Goal: Book appointment/travel/reservation

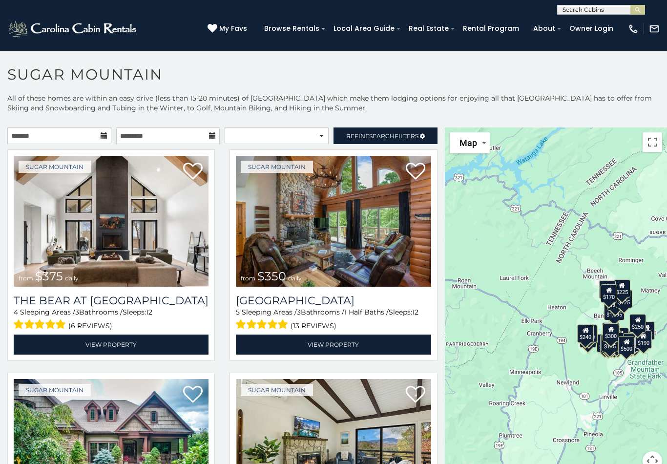
click at [416, 131] on link "Refine Search Filters" at bounding box center [386, 135] width 104 height 17
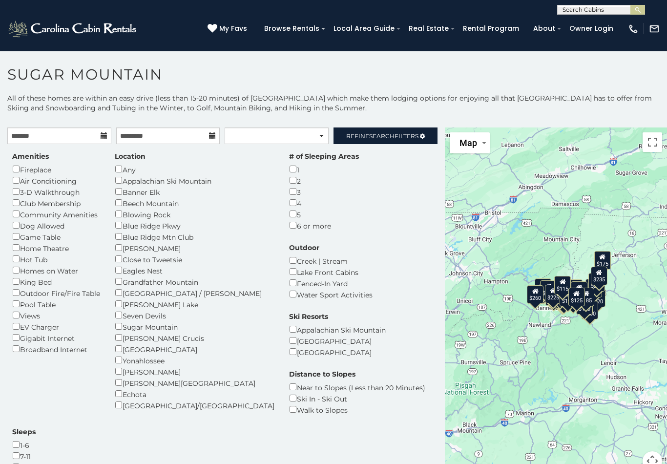
click at [403, 130] on link "Refine Search Filters" at bounding box center [386, 135] width 104 height 17
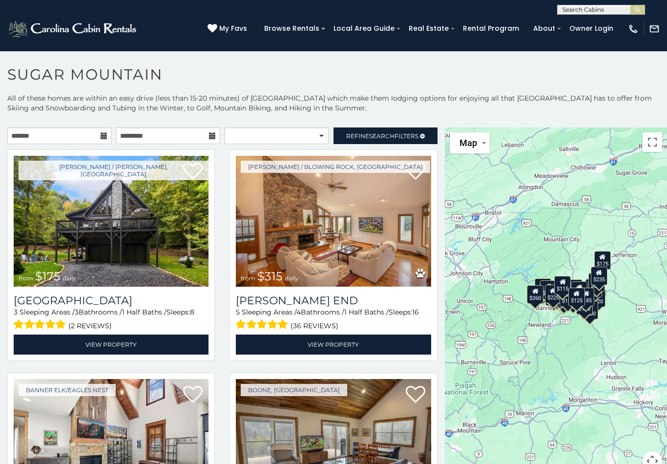
click at [385, 132] on span "Search" at bounding box center [381, 135] width 25 height 7
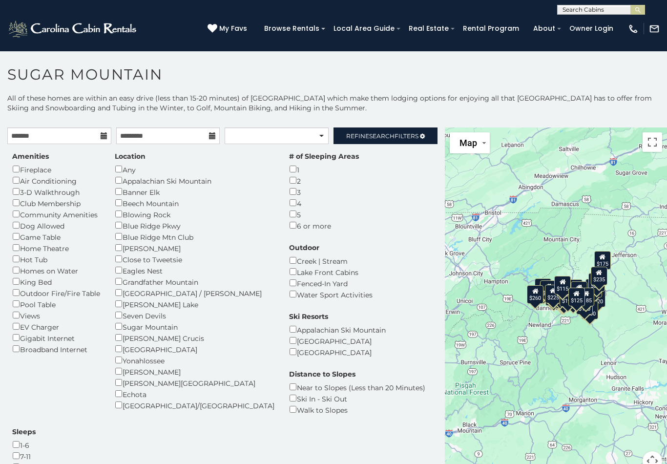
click at [402, 136] on span "Refine Search Filters" at bounding box center [382, 135] width 72 height 7
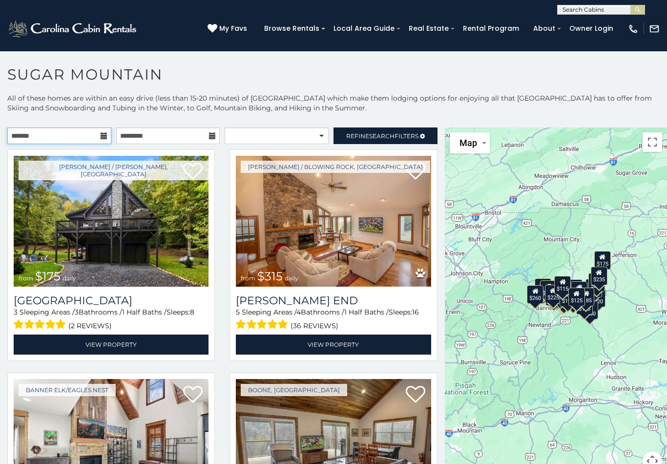
click at [91, 131] on input "text" at bounding box center [59, 135] width 104 height 17
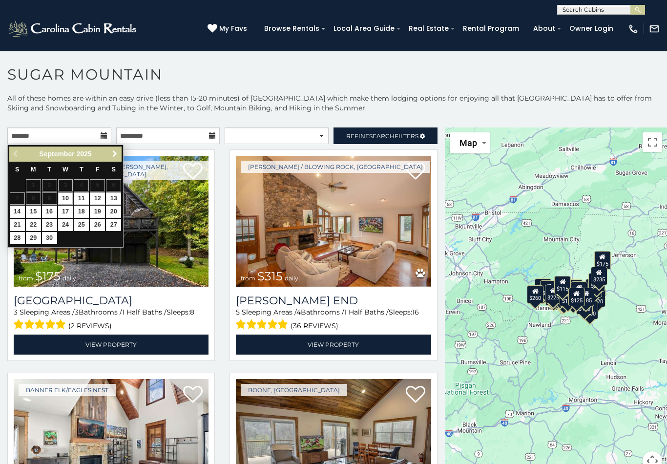
click at [109, 151] on link "Next" at bounding box center [114, 154] width 12 height 12
click at [18, 209] on link "12" at bounding box center [17, 212] width 15 height 12
type input "**********"
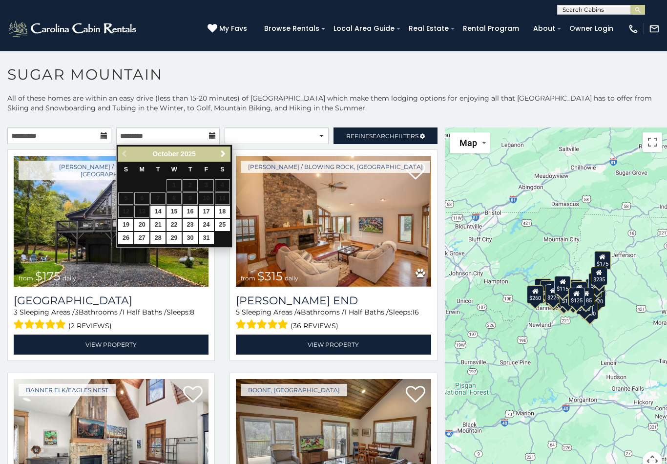
click at [192, 206] on link "16" at bounding box center [190, 212] width 15 height 12
type input "**********"
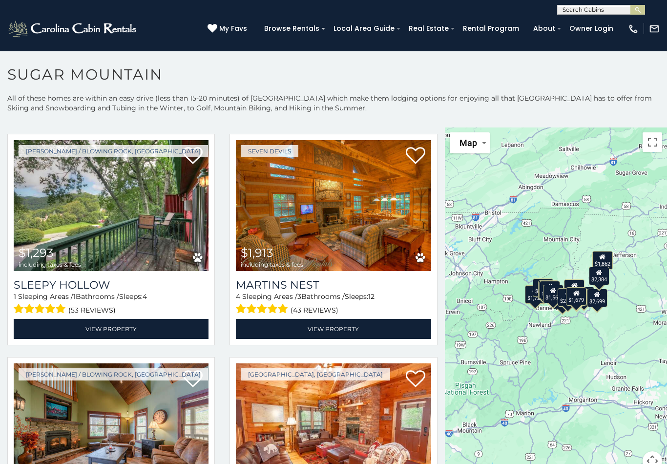
scroll to position [461, 0]
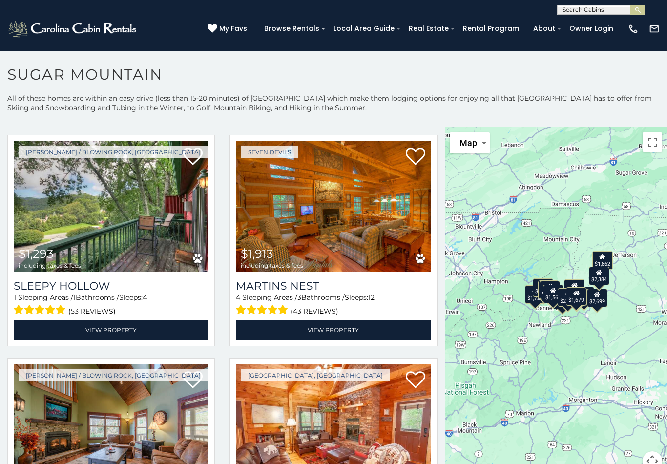
click at [329, 217] on img at bounding box center [333, 206] width 195 height 131
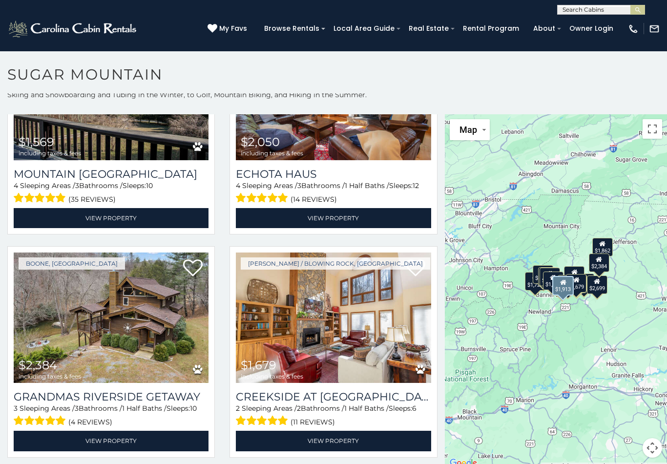
scroll to position [13, 0]
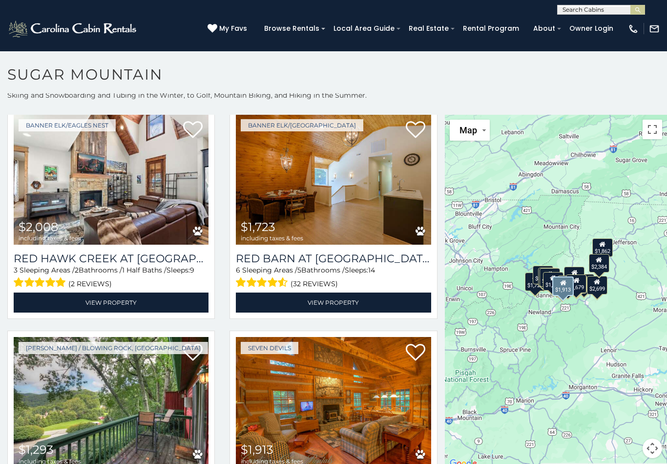
scroll to position [252, 0]
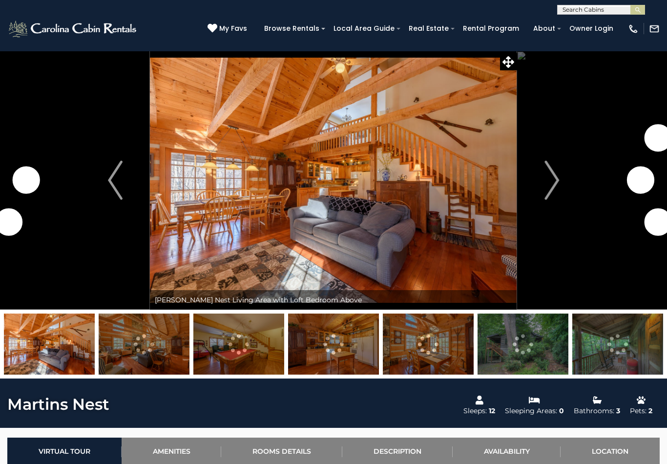
click at [544, 177] on button "Next" at bounding box center [551, 180] width 69 height 259
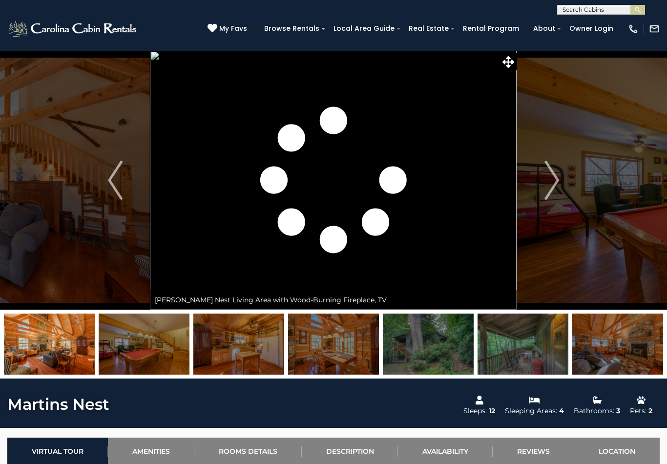
click at [431, 346] on img at bounding box center [428, 344] width 91 height 61
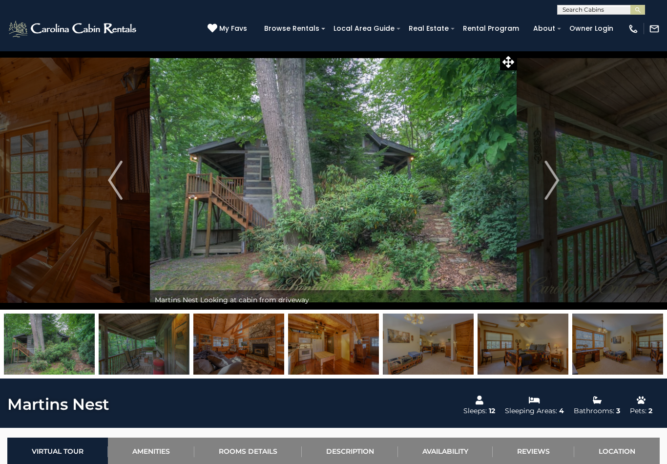
click at [552, 175] on img "Next" at bounding box center [552, 180] width 15 height 39
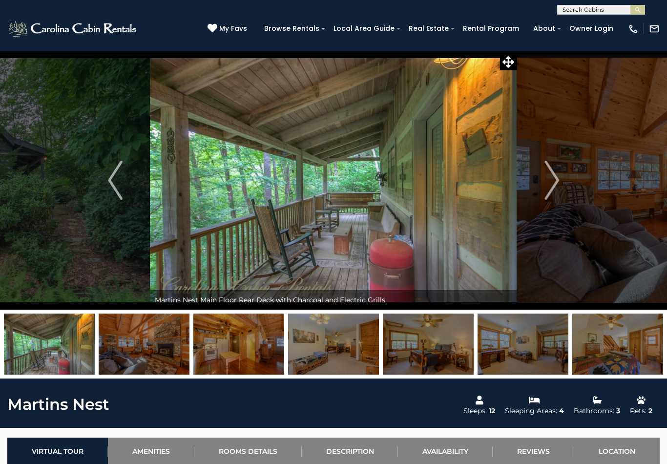
click at [543, 188] on button "Next" at bounding box center [551, 180] width 69 height 259
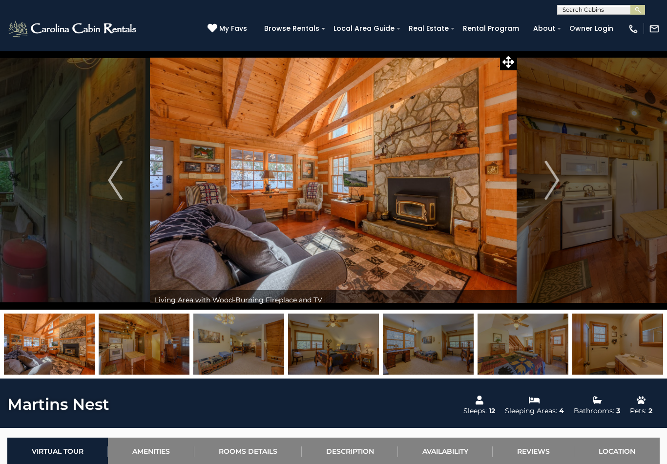
click at [538, 189] on button "Next" at bounding box center [551, 180] width 69 height 259
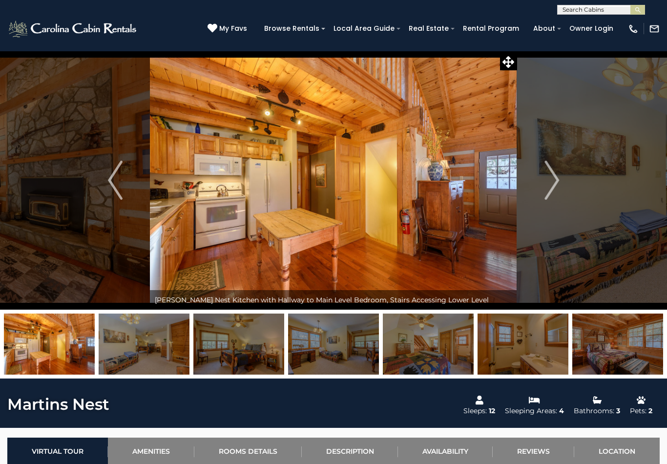
click at [545, 186] on img "Next" at bounding box center [552, 180] width 15 height 39
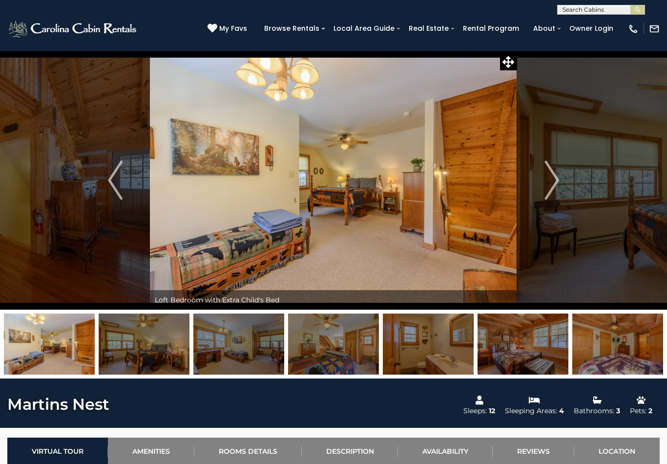
click at [549, 190] on img "Next" at bounding box center [552, 180] width 15 height 39
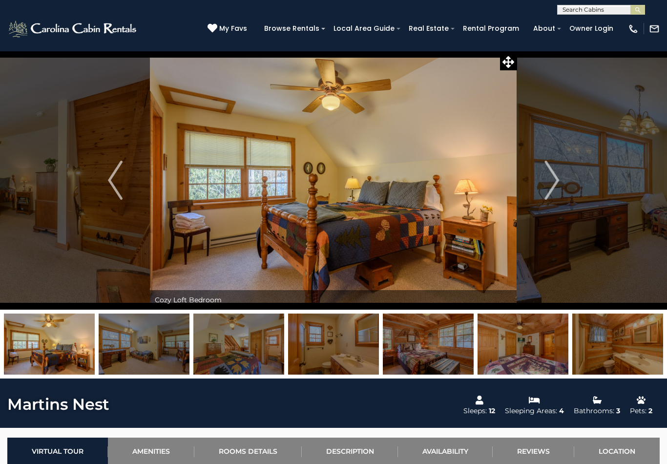
click at [546, 193] on img "Next" at bounding box center [552, 180] width 15 height 39
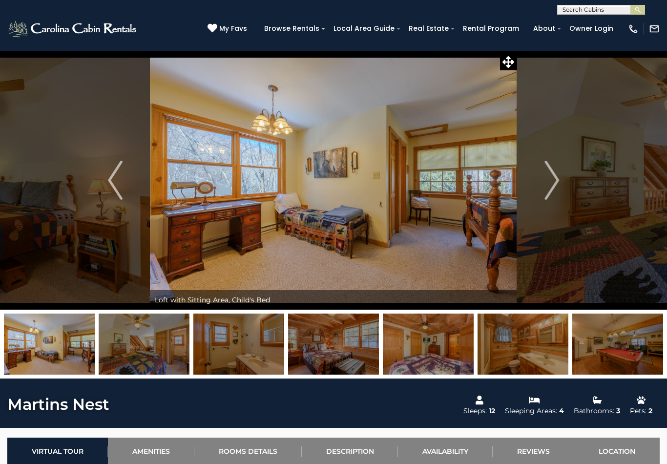
click at [543, 189] on button "Next" at bounding box center [551, 180] width 69 height 259
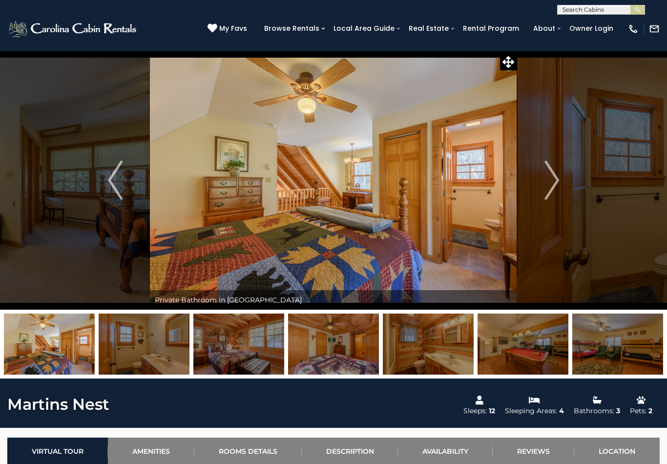
click at [548, 185] on img "Next" at bounding box center [552, 180] width 15 height 39
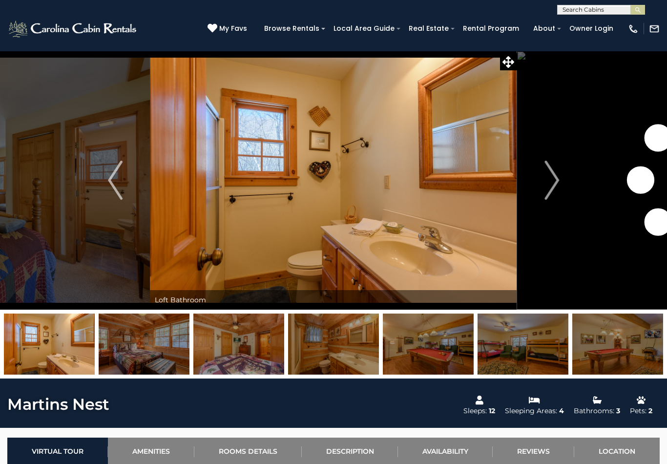
click at [546, 185] on img "Next" at bounding box center [552, 180] width 15 height 39
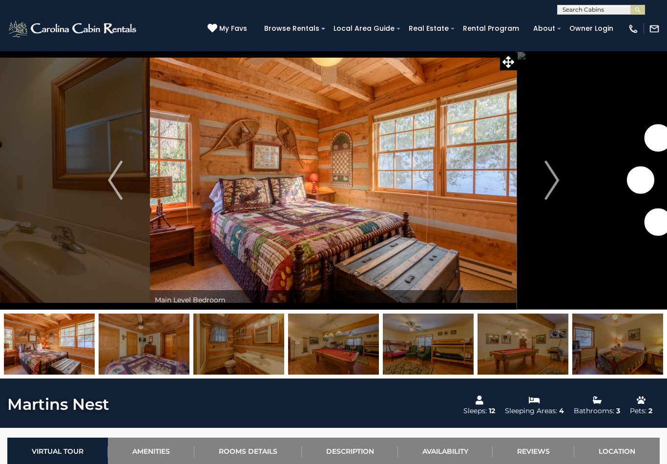
click at [546, 185] on img "Next" at bounding box center [552, 180] width 15 height 39
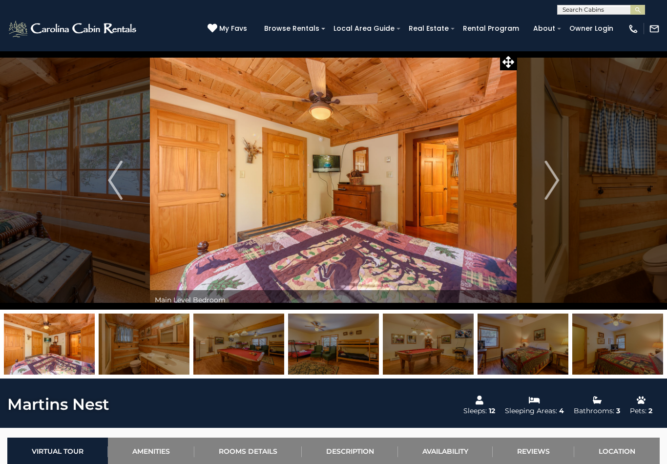
click at [543, 183] on button "Next" at bounding box center [551, 180] width 69 height 259
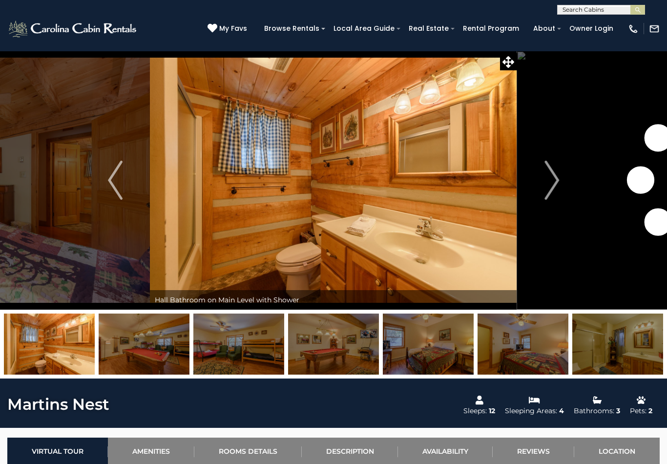
click at [546, 185] on img "Next" at bounding box center [552, 180] width 15 height 39
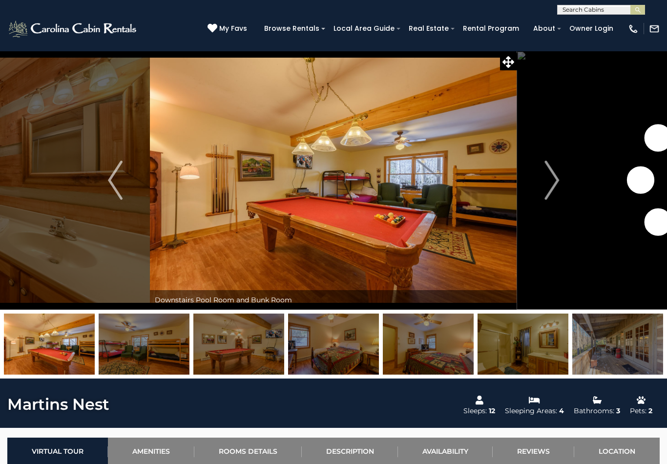
click at [547, 184] on img "Next" at bounding box center [552, 180] width 15 height 39
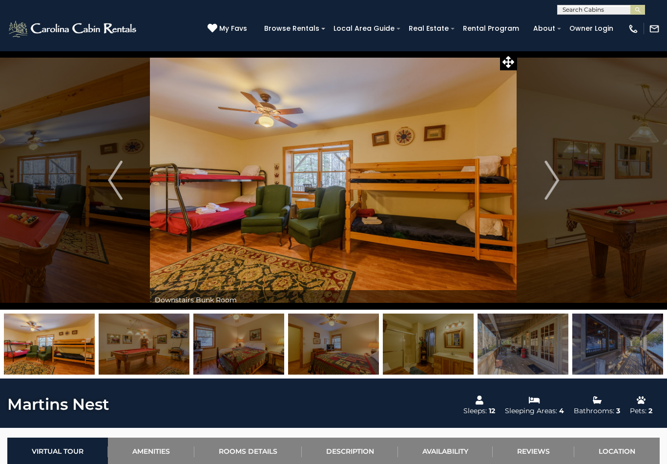
click at [548, 185] on img "Next" at bounding box center [552, 180] width 15 height 39
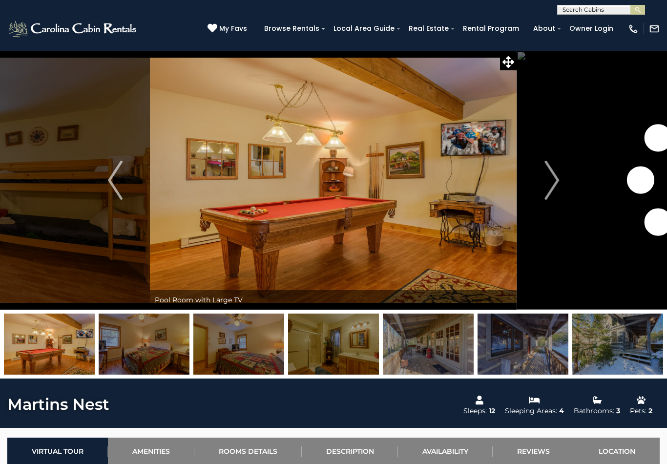
click at [552, 183] on img "Next" at bounding box center [552, 180] width 15 height 39
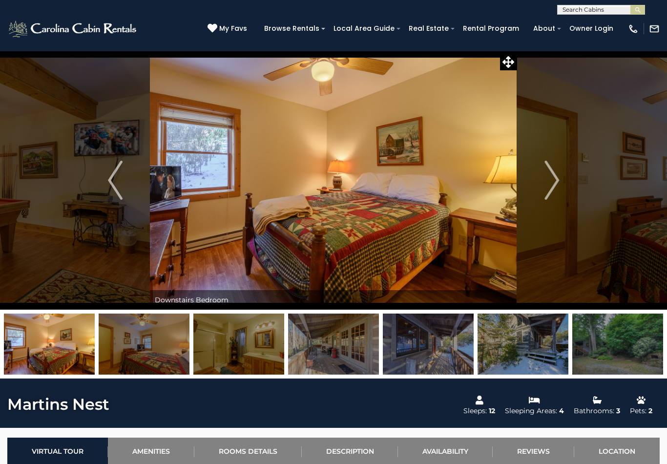
click at [549, 184] on img "Next" at bounding box center [552, 180] width 15 height 39
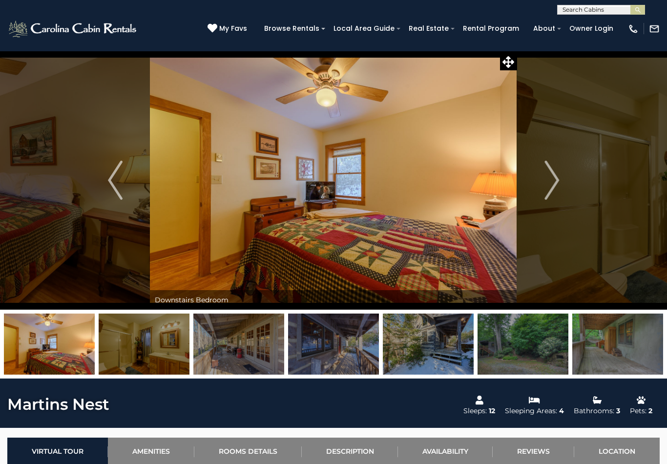
click at [549, 185] on img "Next" at bounding box center [552, 180] width 15 height 39
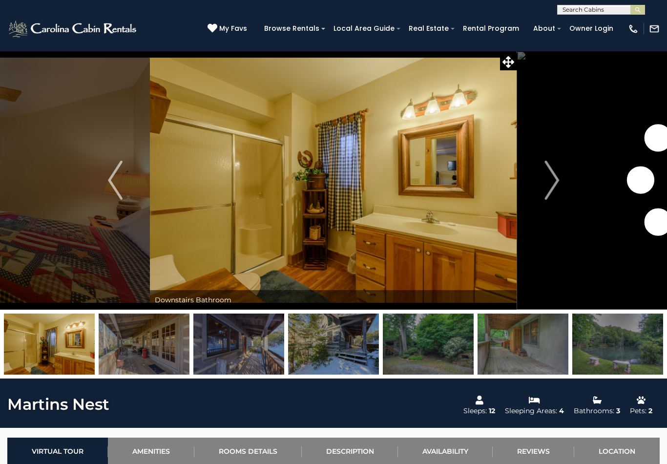
click at [546, 188] on img "Next" at bounding box center [552, 180] width 15 height 39
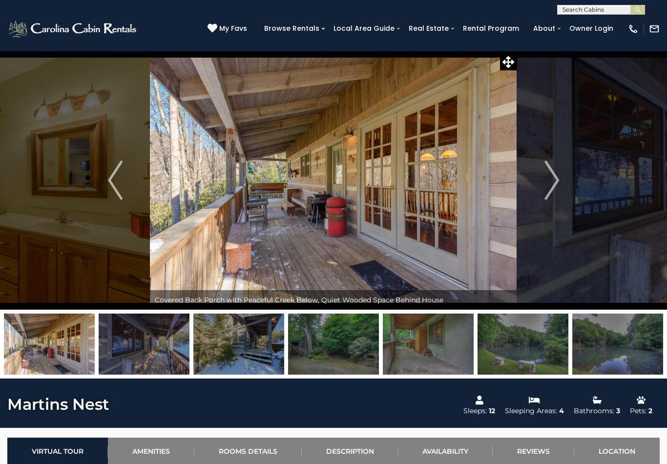
click at [546, 187] on img "Next" at bounding box center [552, 180] width 15 height 39
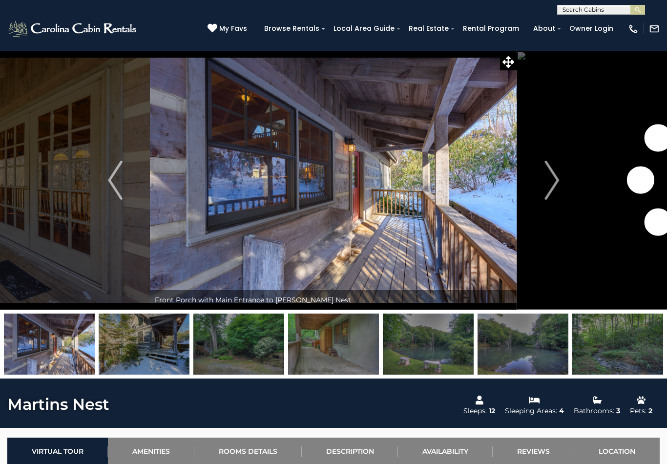
click at [545, 184] on img "Next" at bounding box center [552, 180] width 15 height 39
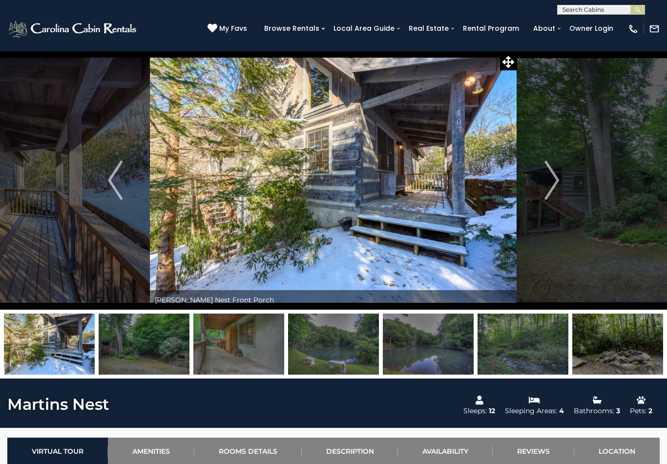
click at [548, 185] on img "Next" at bounding box center [552, 180] width 15 height 39
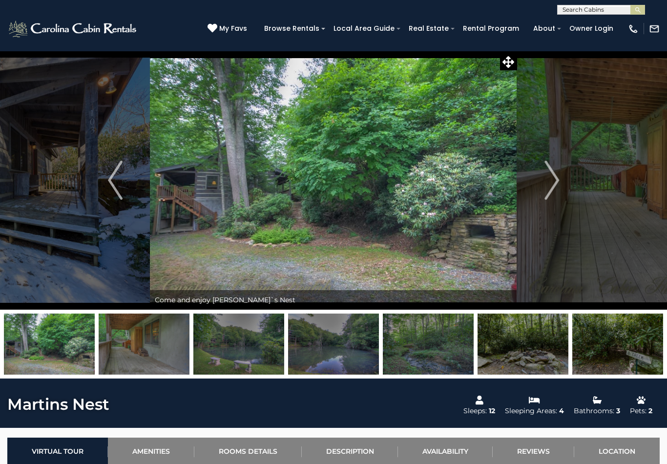
click at [544, 184] on button "Next" at bounding box center [551, 180] width 69 height 259
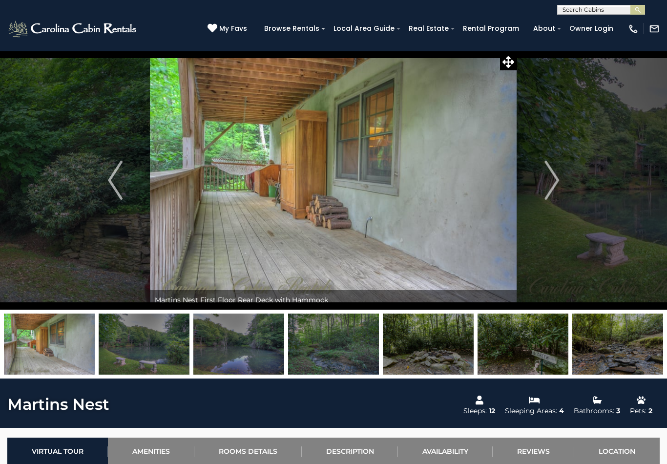
click at [542, 186] on button "Next" at bounding box center [551, 180] width 69 height 259
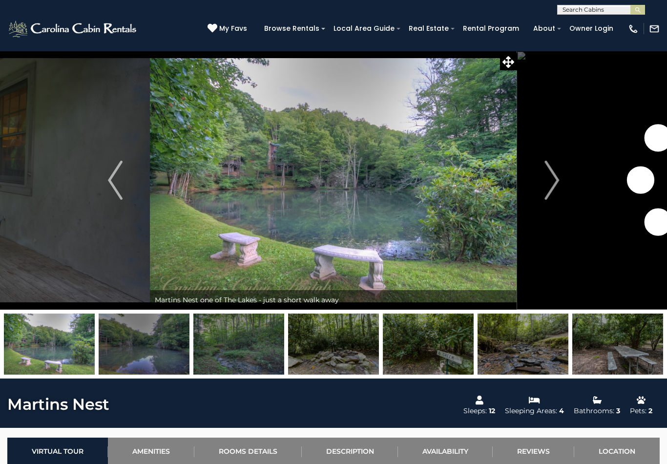
click at [553, 182] on img "Next" at bounding box center [552, 180] width 15 height 39
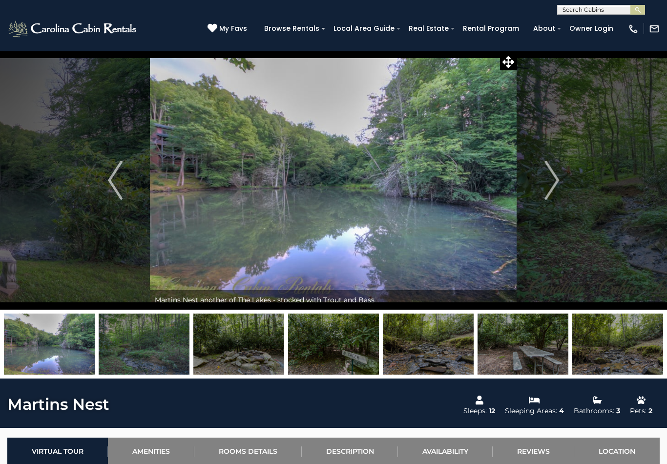
click at [555, 182] on img "Next" at bounding box center [552, 180] width 15 height 39
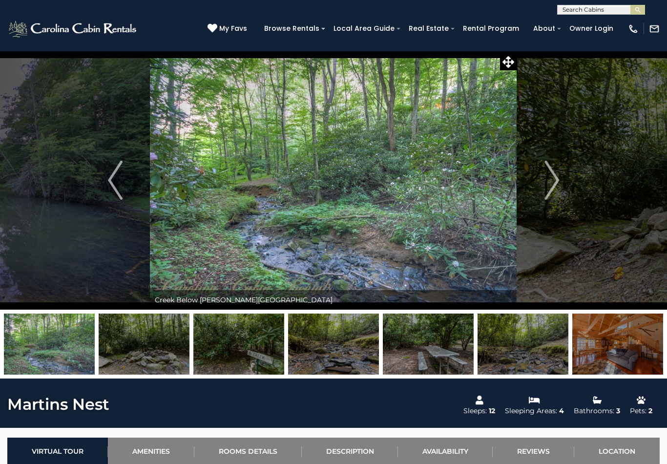
click at [553, 184] on img "Next" at bounding box center [552, 180] width 15 height 39
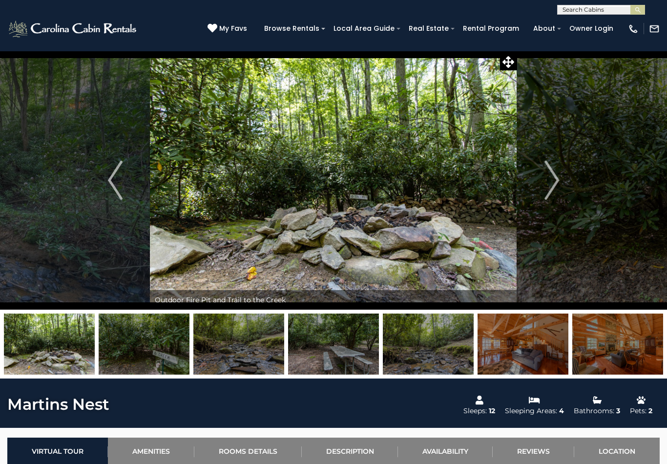
click at [117, 185] on img "Previous" at bounding box center [115, 180] width 15 height 39
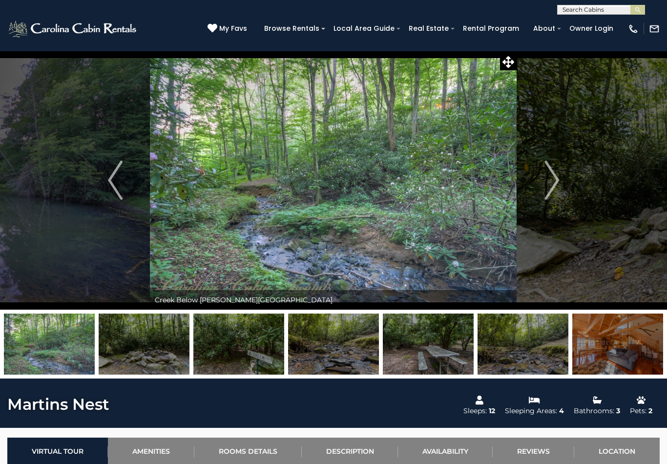
click at [116, 182] on img "Previous" at bounding box center [115, 180] width 15 height 39
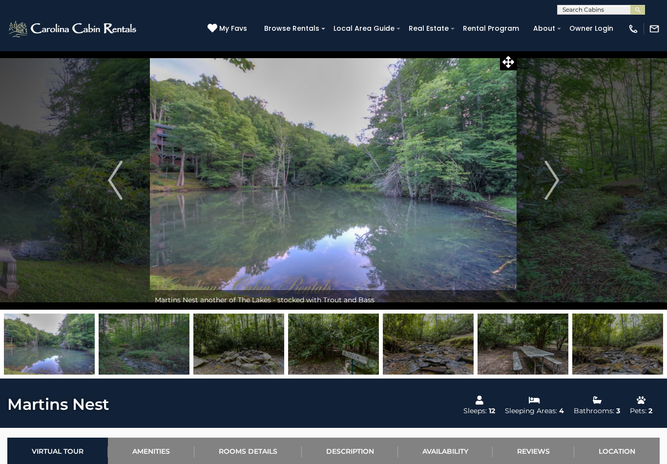
click at [116, 179] on img "Previous" at bounding box center [115, 180] width 15 height 39
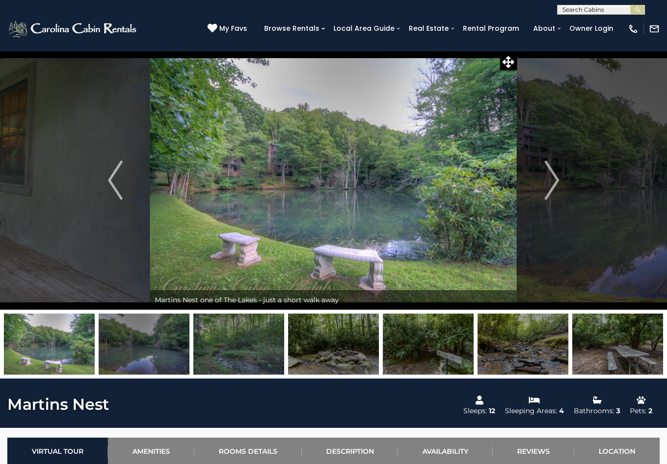
click at [119, 194] on img "Previous" at bounding box center [115, 180] width 15 height 39
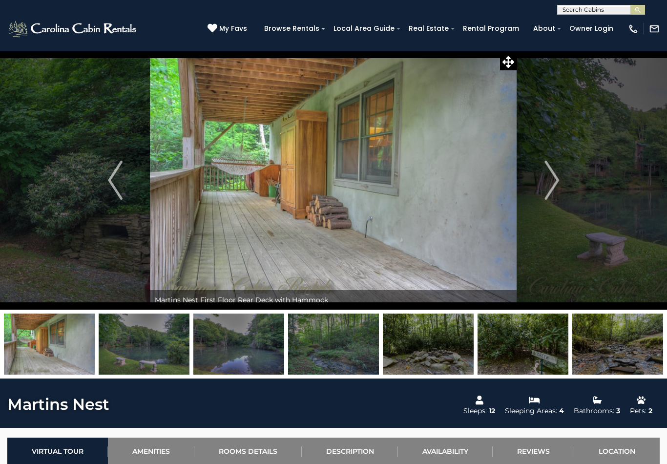
click at [550, 177] on img "Next" at bounding box center [552, 180] width 15 height 39
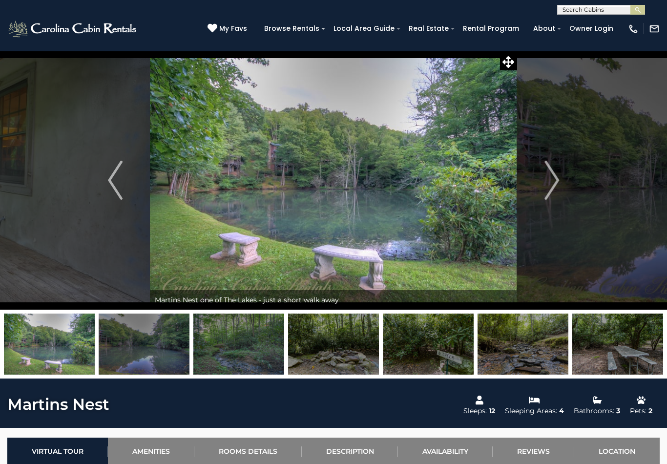
click at [544, 178] on button "Next" at bounding box center [551, 180] width 69 height 259
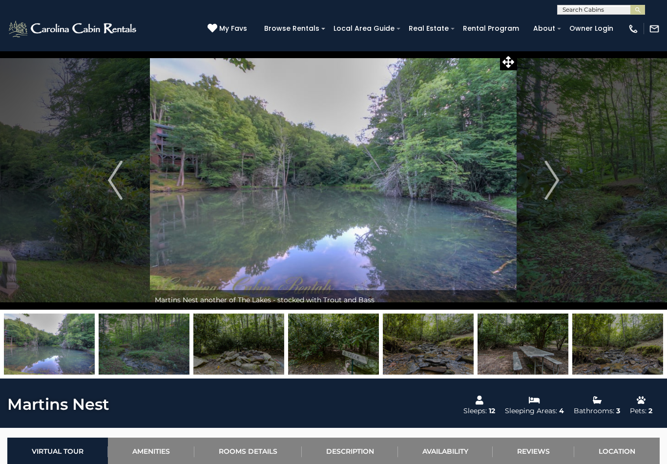
click at [539, 180] on button "Next" at bounding box center [551, 180] width 69 height 259
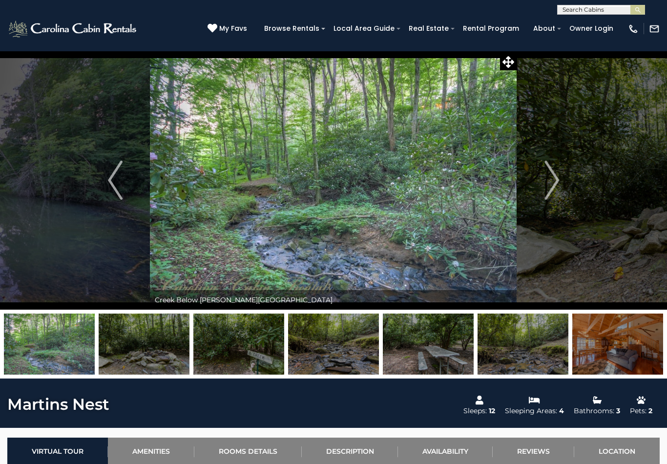
click at [544, 178] on button "Next" at bounding box center [551, 180] width 69 height 259
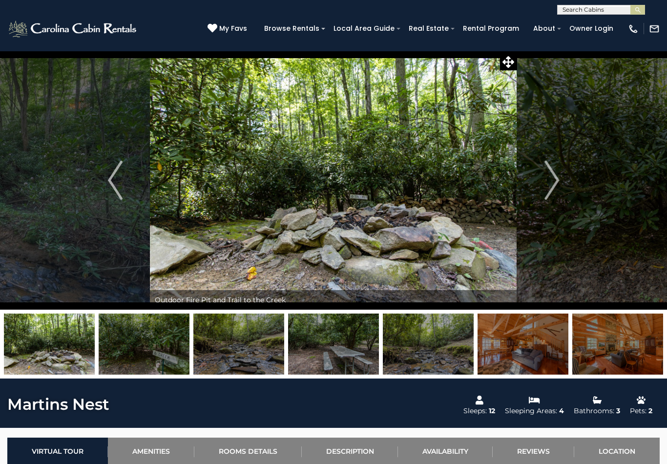
click at [544, 181] on button "Next" at bounding box center [551, 180] width 69 height 259
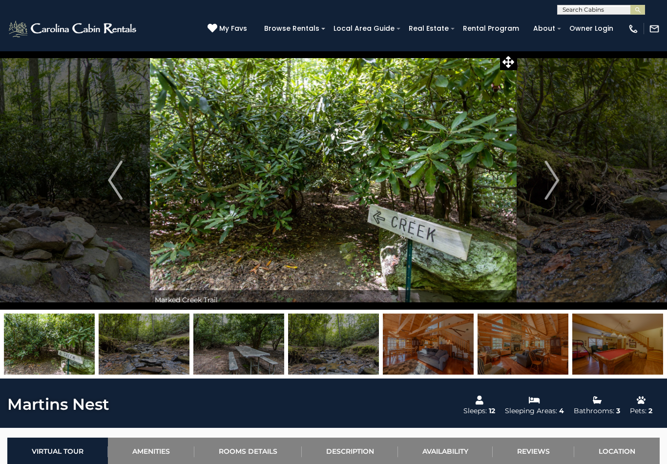
click at [541, 177] on button "Next" at bounding box center [551, 180] width 69 height 259
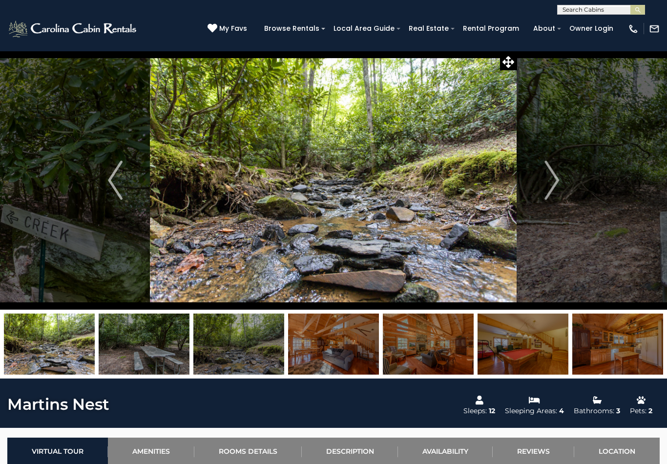
click at [538, 180] on button "Next" at bounding box center [551, 180] width 69 height 259
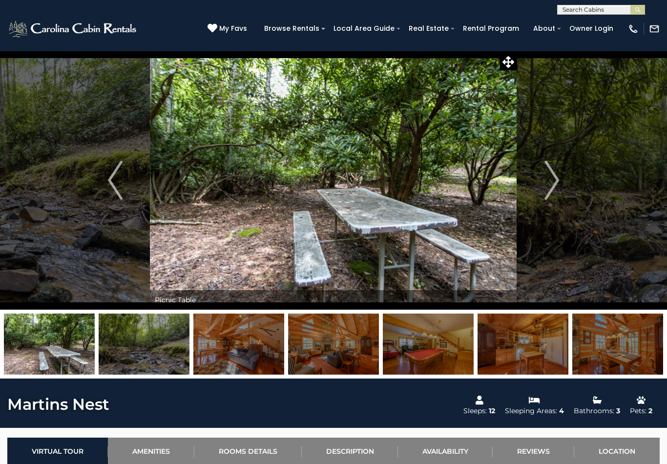
click at [538, 181] on button "Next" at bounding box center [551, 180] width 69 height 259
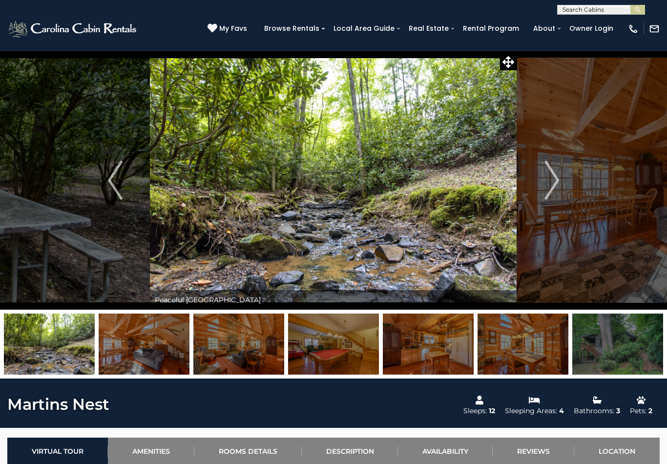
click at [540, 183] on button "Next" at bounding box center [551, 180] width 69 height 259
